Goal: Task Accomplishment & Management: Use online tool/utility

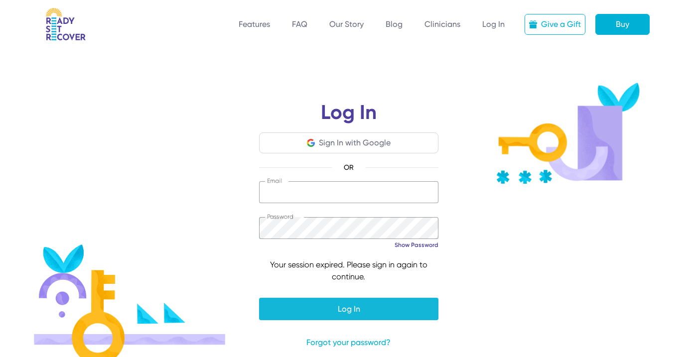
type input "**********"
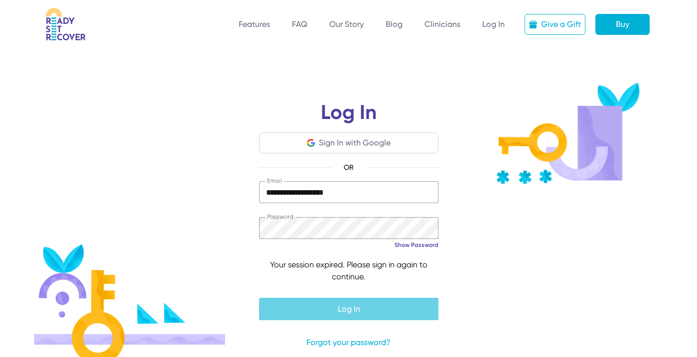
click at [300, 306] on span "submit" at bounding box center [348, 309] width 179 height 24
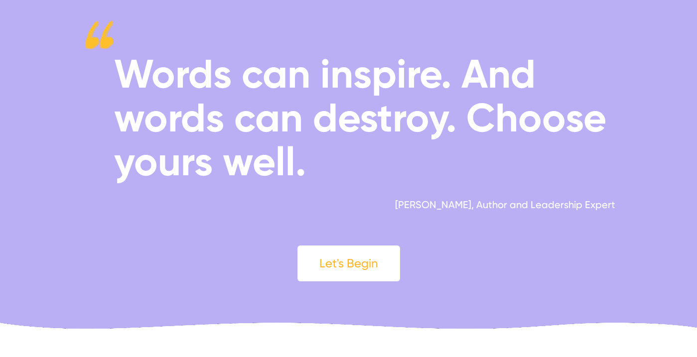
click at [379, 262] on div "Let's Begin" at bounding box center [348, 264] width 103 height 36
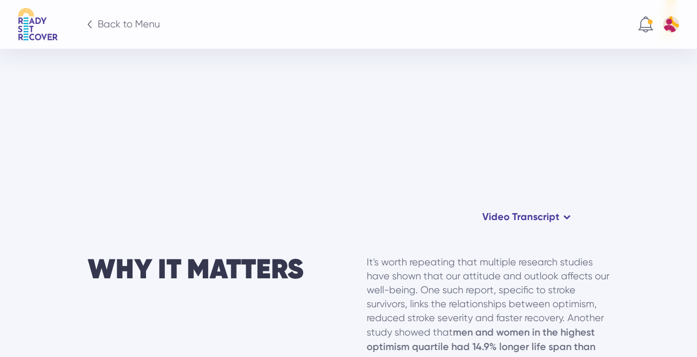
scroll to position [599, 0]
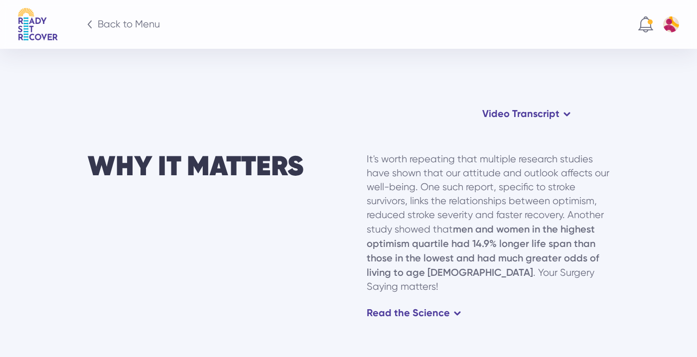
click at [517, 115] on div "Video Transcript" at bounding box center [520, 114] width 77 height 14
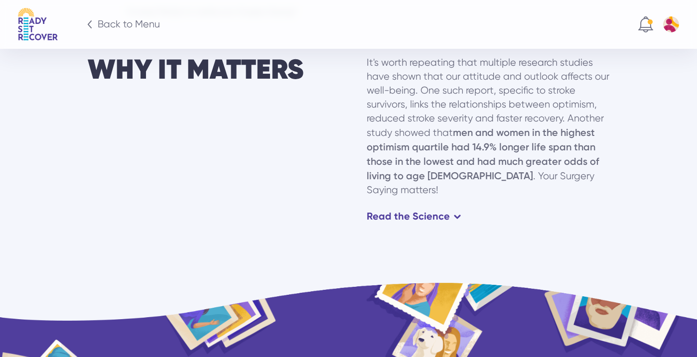
scroll to position [919, 0]
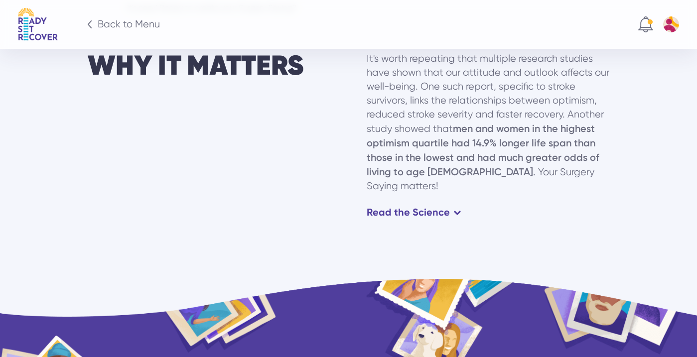
click at [399, 205] on div "Read the Science" at bounding box center [408, 212] width 83 height 14
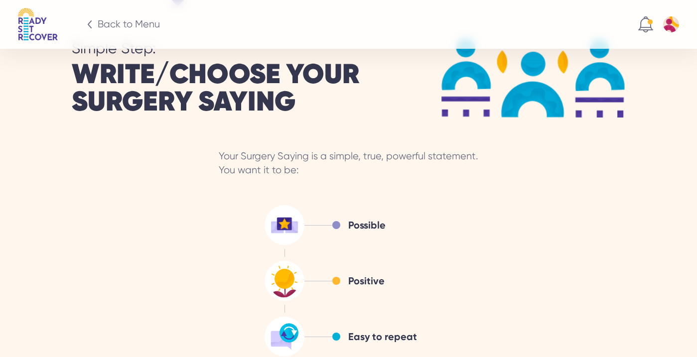
scroll to position [1727, 0]
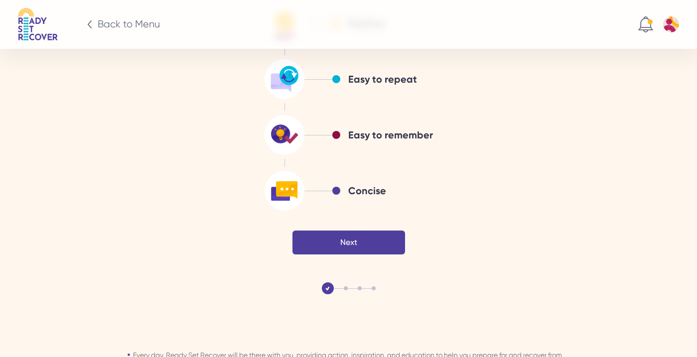
click at [381, 231] on div "Next" at bounding box center [348, 243] width 113 height 24
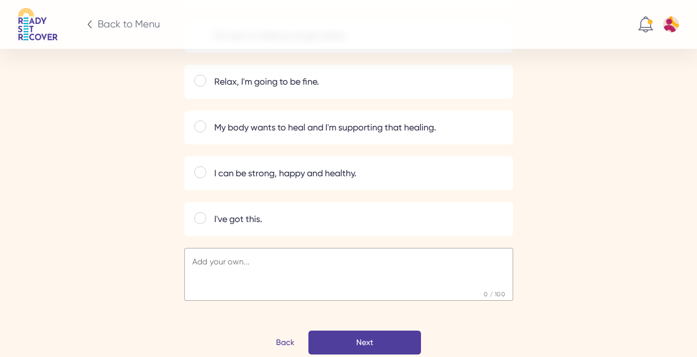
scroll to position [1986, 0]
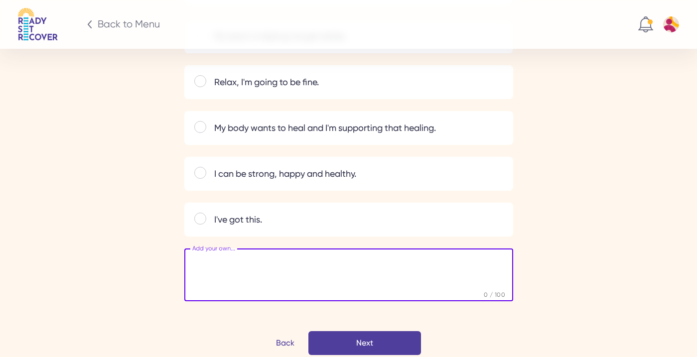
click at [316, 257] on textarea at bounding box center [348, 274] width 329 height 34
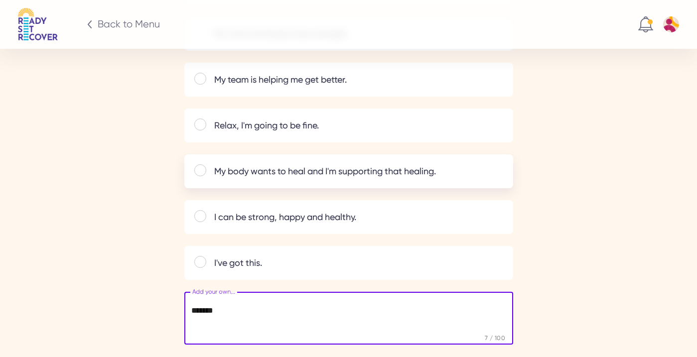
scroll to position [1954, 0]
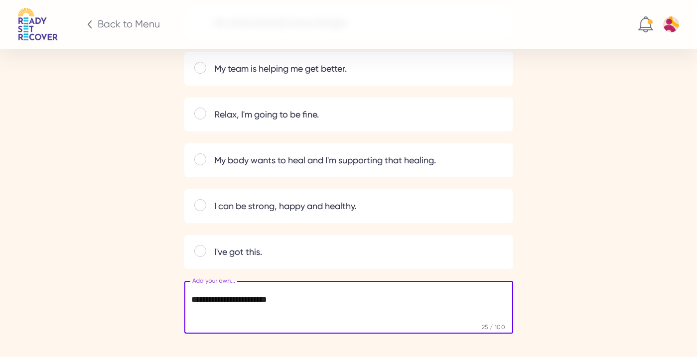
drag, startPoint x: 299, startPoint y: 282, endPoint x: 211, endPoint y: 281, distance: 88.7
click at [211, 289] on textarea "**********" at bounding box center [348, 306] width 329 height 34
click at [214, 289] on textarea "**********" at bounding box center [348, 306] width 329 height 34
click at [388, 289] on textarea "**********" at bounding box center [348, 306] width 329 height 34
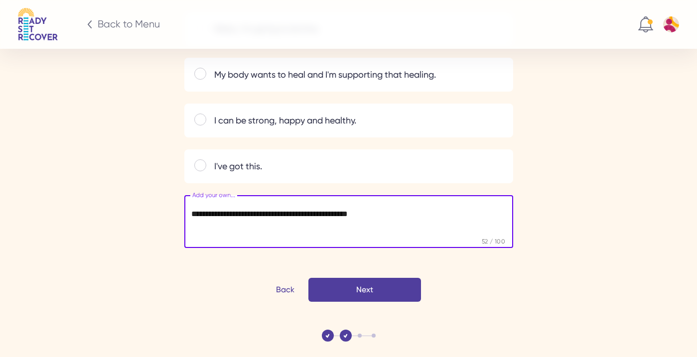
scroll to position [2082, 0]
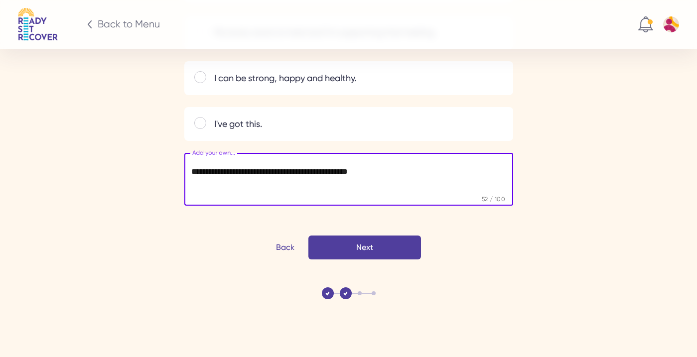
type textarea "**********"
click at [375, 238] on div "Next" at bounding box center [364, 248] width 113 height 24
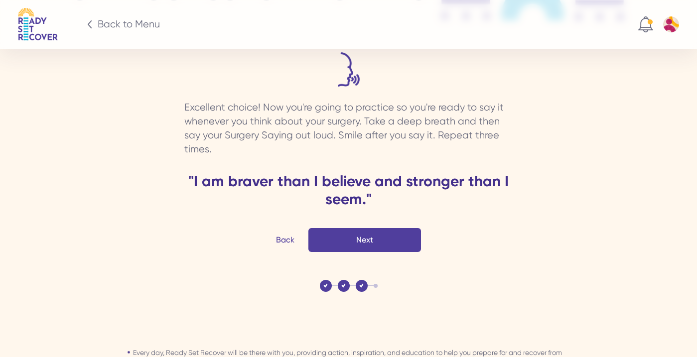
scroll to position [1806, 0]
click at [392, 228] on div "Next" at bounding box center [364, 240] width 113 height 24
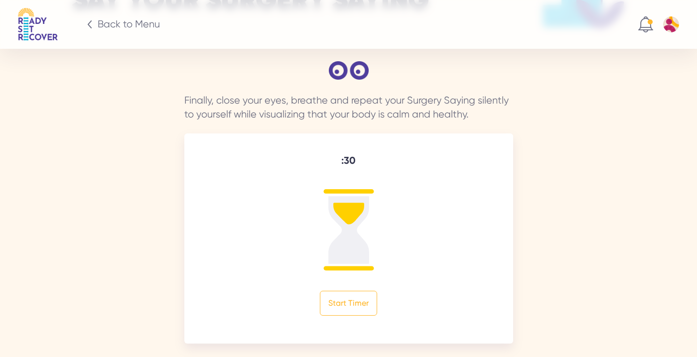
scroll to position [1797, 0]
click at [347, 292] on div "Start Timer" at bounding box center [348, 302] width 57 height 25
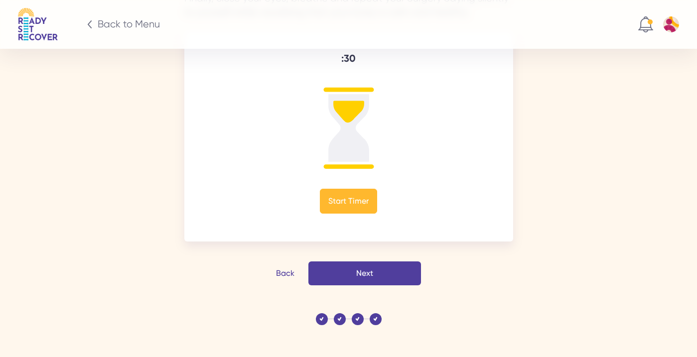
scroll to position [1917, 0]
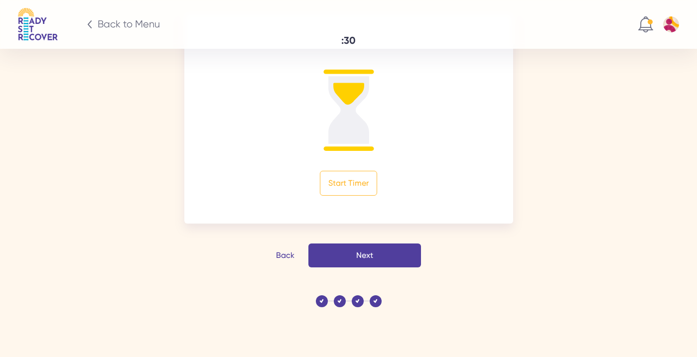
click at [359, 244] on div "Next" at bounding box center [364, 256] width 113 height 24
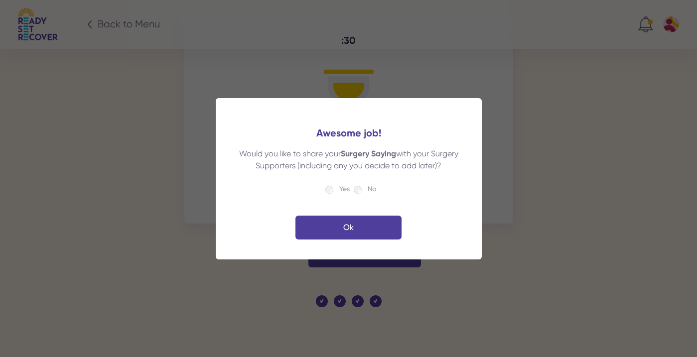
click at [333, 230] on button "Ok" at bounding box center [348, 228] width 106 height 24
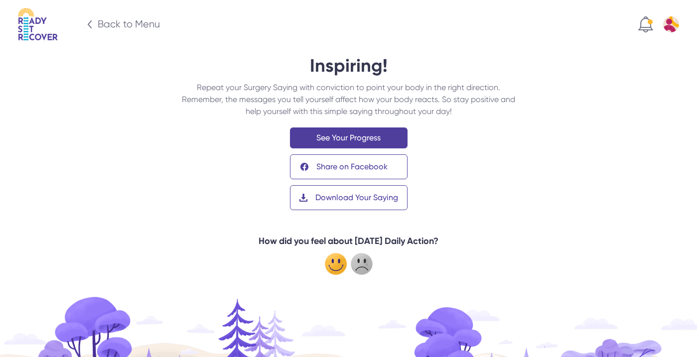
click at [340, 268] on img at bounding box center [336, 264] width 22 height 22
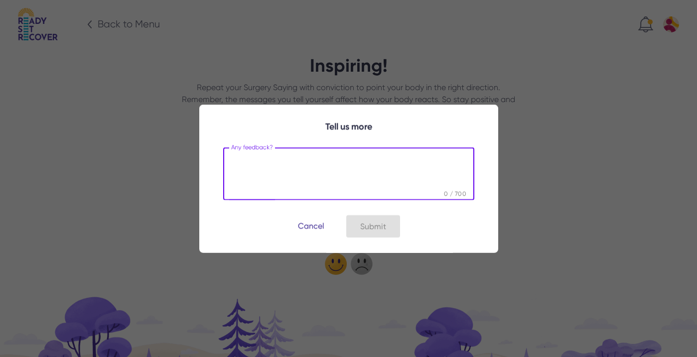
click at [373, 231] on div "Submit" at bounding box center [373, 226] width 54 height 24
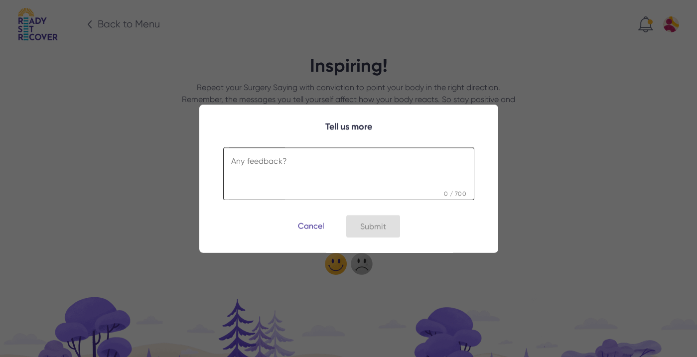
click at [363, 176] on textarea at bounding box center [348, 172] width 251 height 34
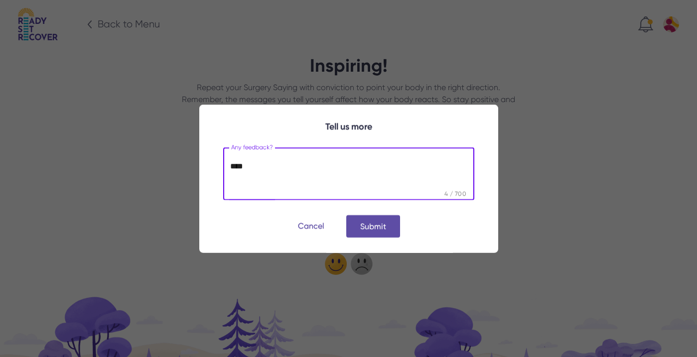
type textarea "****"
click at [372, 231] on span "submit" at bounding box center [373, 226] width 54 height 24
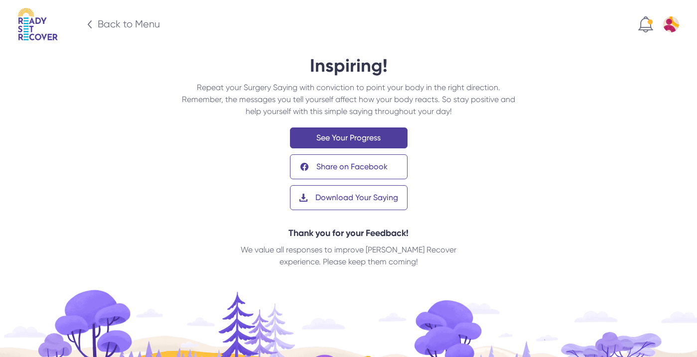
click at [148, 23] on div "Back to Menu" at bounding box center [129, 24] width 62 height 14
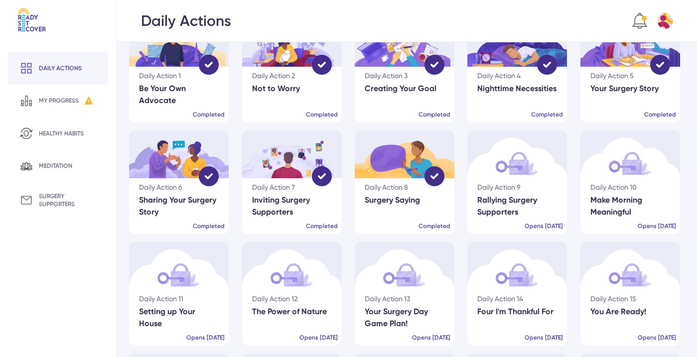
scroll to position [44, 0]
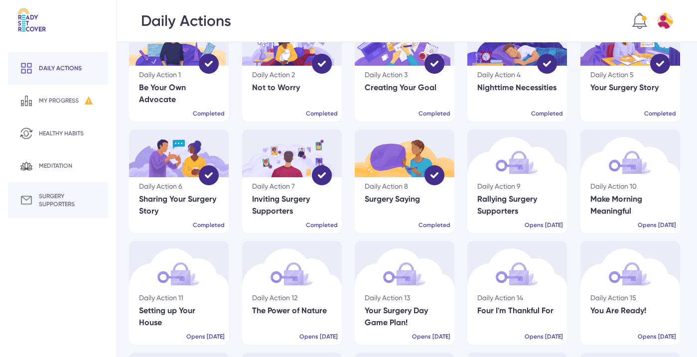
click at [63, 204] on div "surgery supporters" at bounding box center [68, 200] width 58 height 16
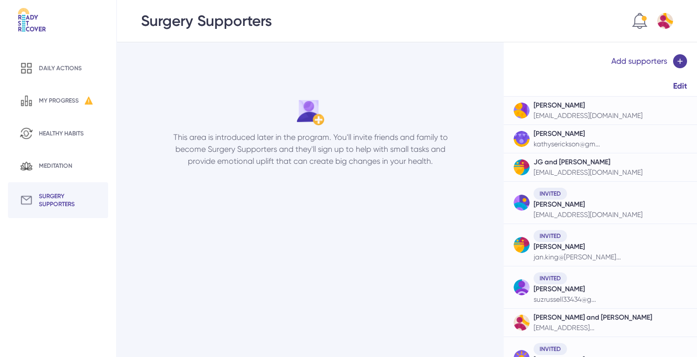
click at [437, 271] on div "This area is introduced later in the program. You'll invite friends and family …" at bounding box center [310, 166] width 275 height 357
